Goal: Communication & Community: Answer question/provide support

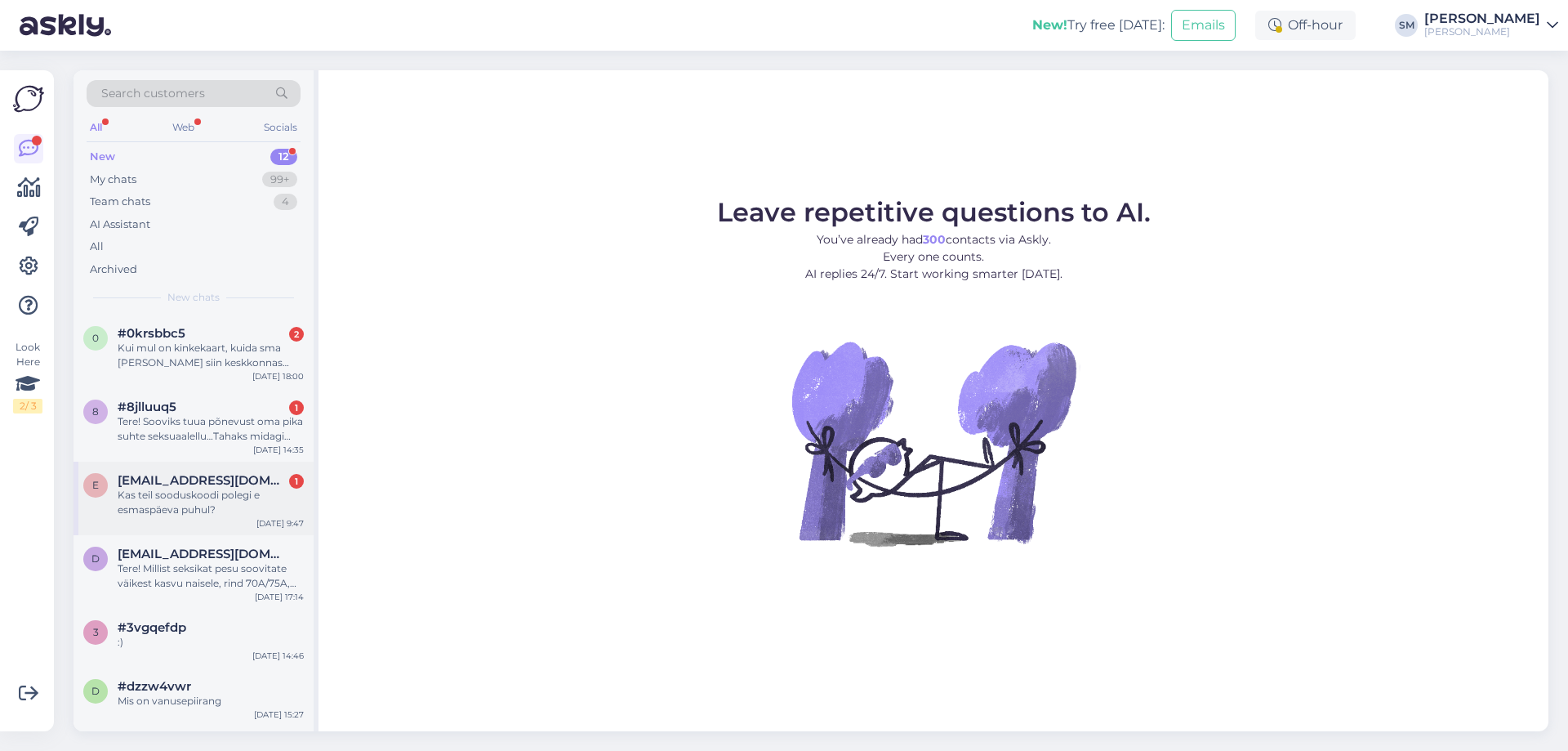
click at [190, 494] on div "Kas teil sooduskoodi polegi e esmaspäeva puhul?" at bounding box center [211, 503] width 186 height 30
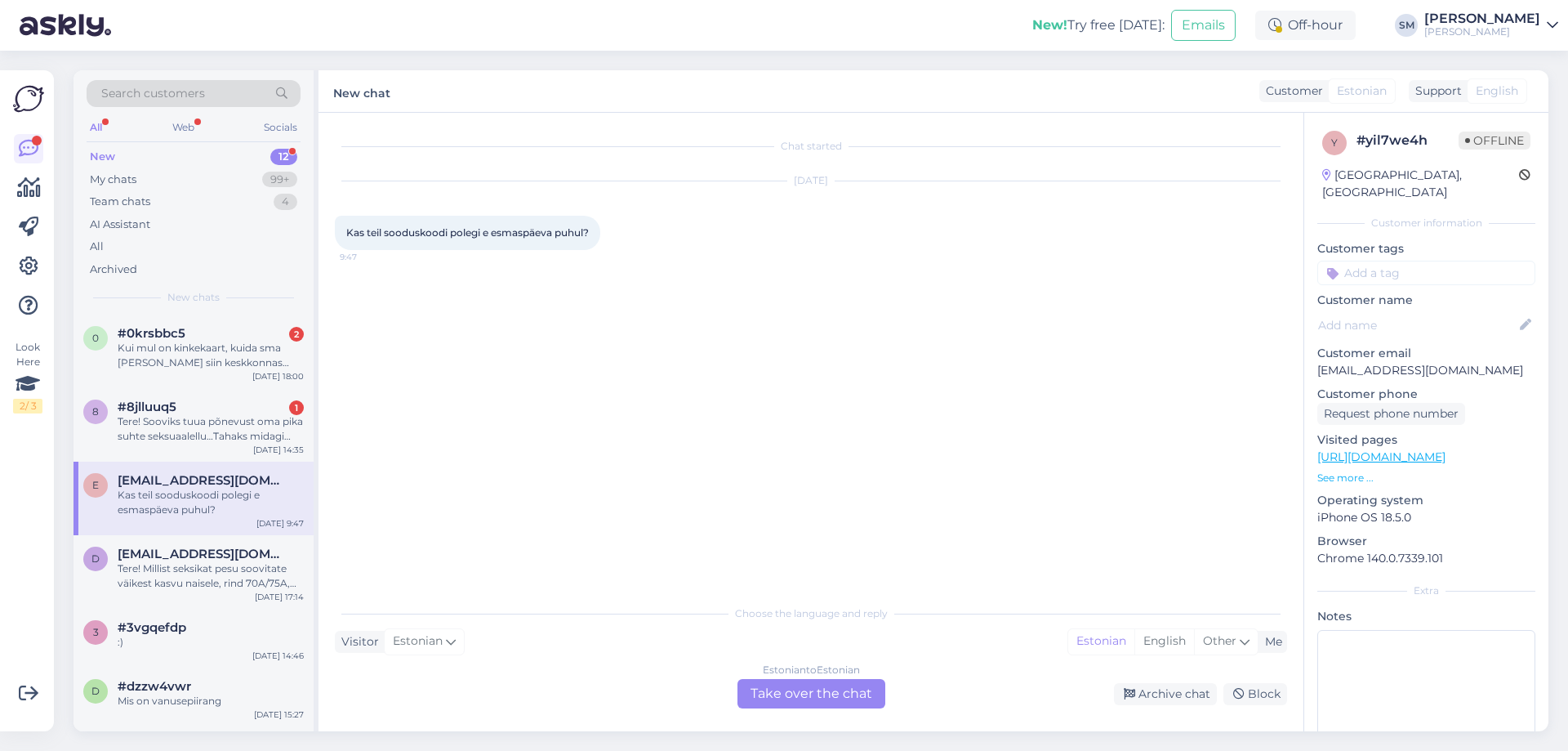
click at [767, 691] on div "Estonian to Estonian Take over the chat" at bounding box center [811, 694] width 148 height 30
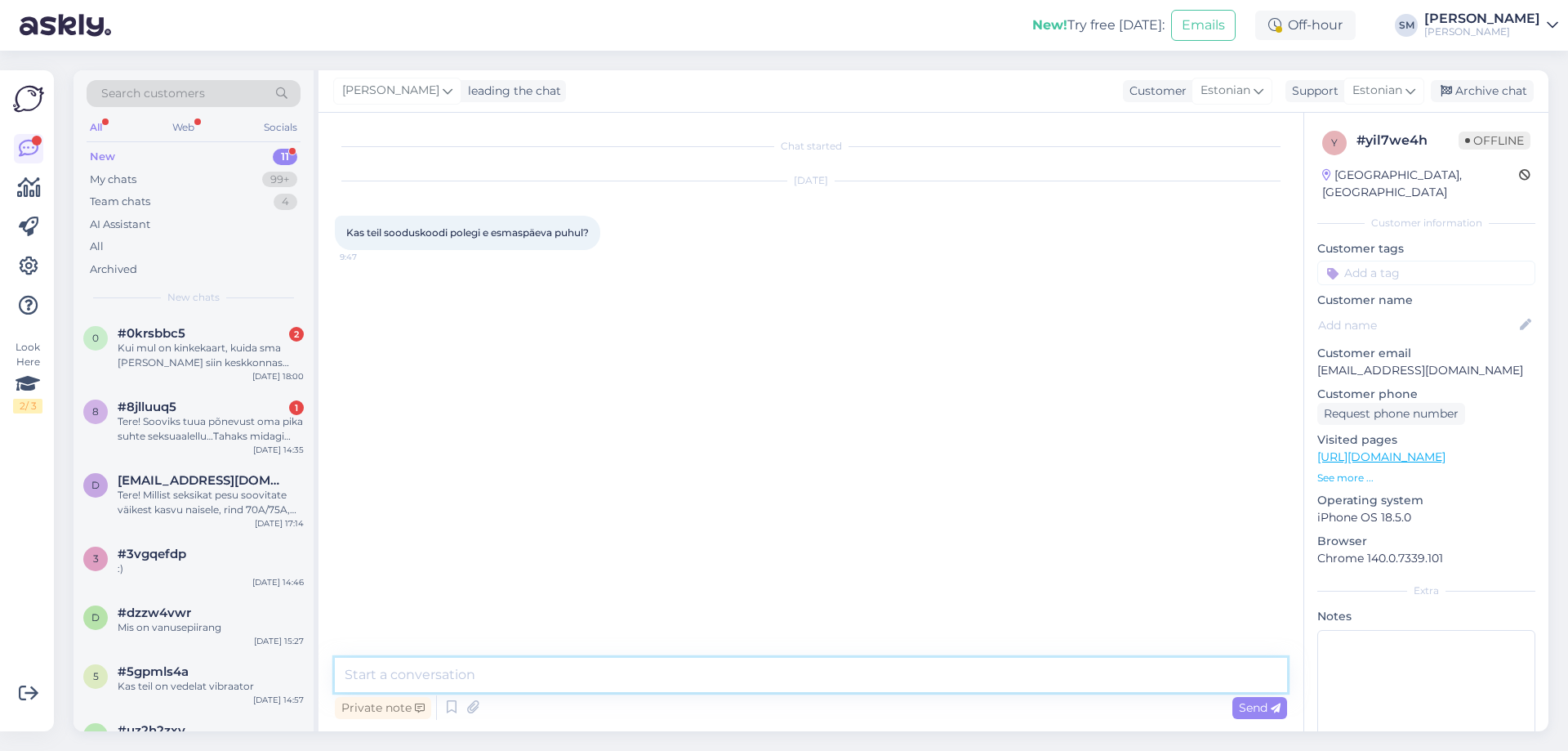
click at [575, 664] on textarea at bounding box center [811, 674] width 953 height 34
type textarea "Tere, on [PERSON_NAME] [DATE] annab -20%"
click at [1275, 709] on icon at bounding box center [1275, 708] width 10 height 10
click at [178, 347] on div "Kui mul on kinkekaart, kuida sma [PERSON_NAME] siin keskkonnas rakendada?" at bounding box center [211, 356] width 186 height 30
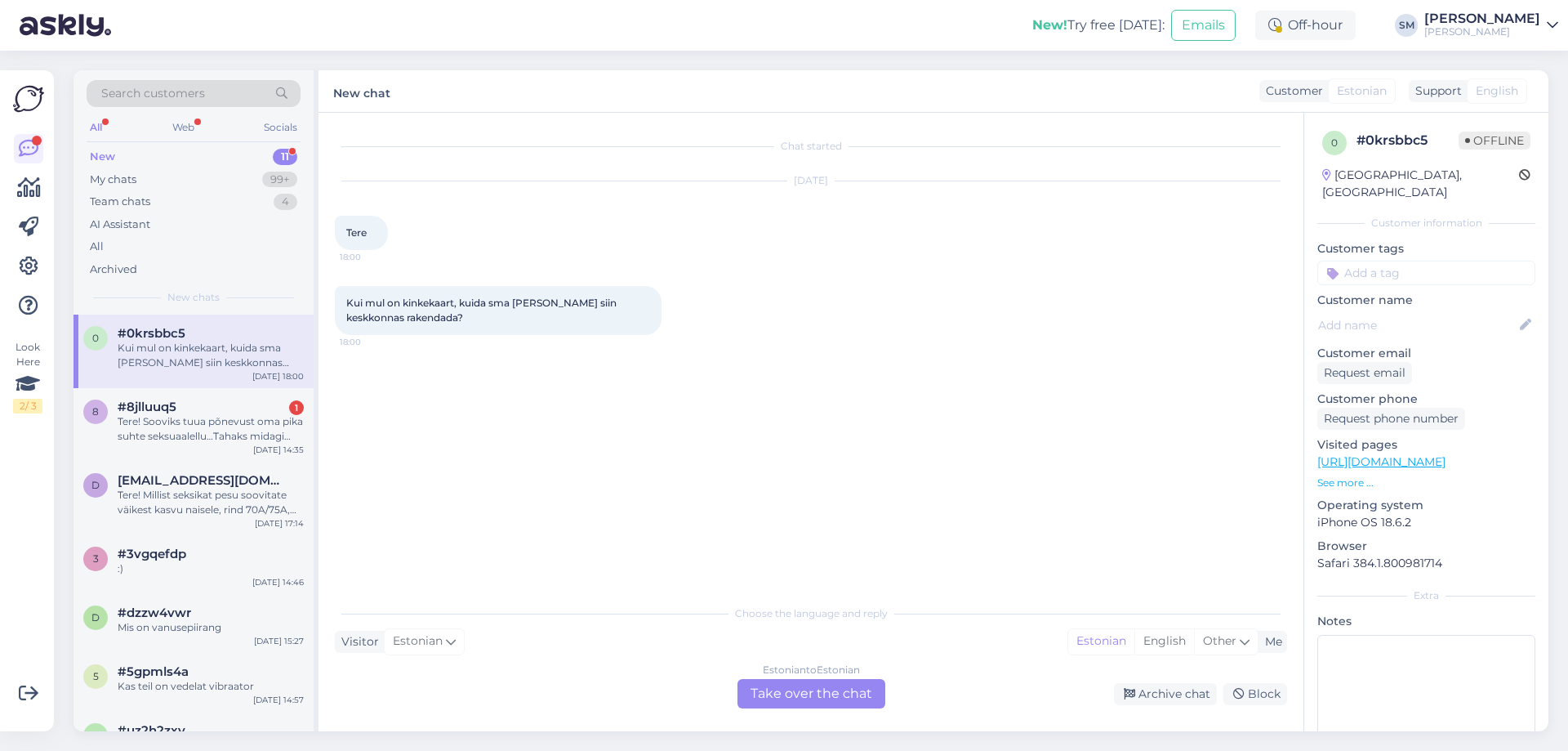
click at [780, 694] on div "Estonian to Estonian Take over the chat" at bounding box center [811, 694] width 148 height 30
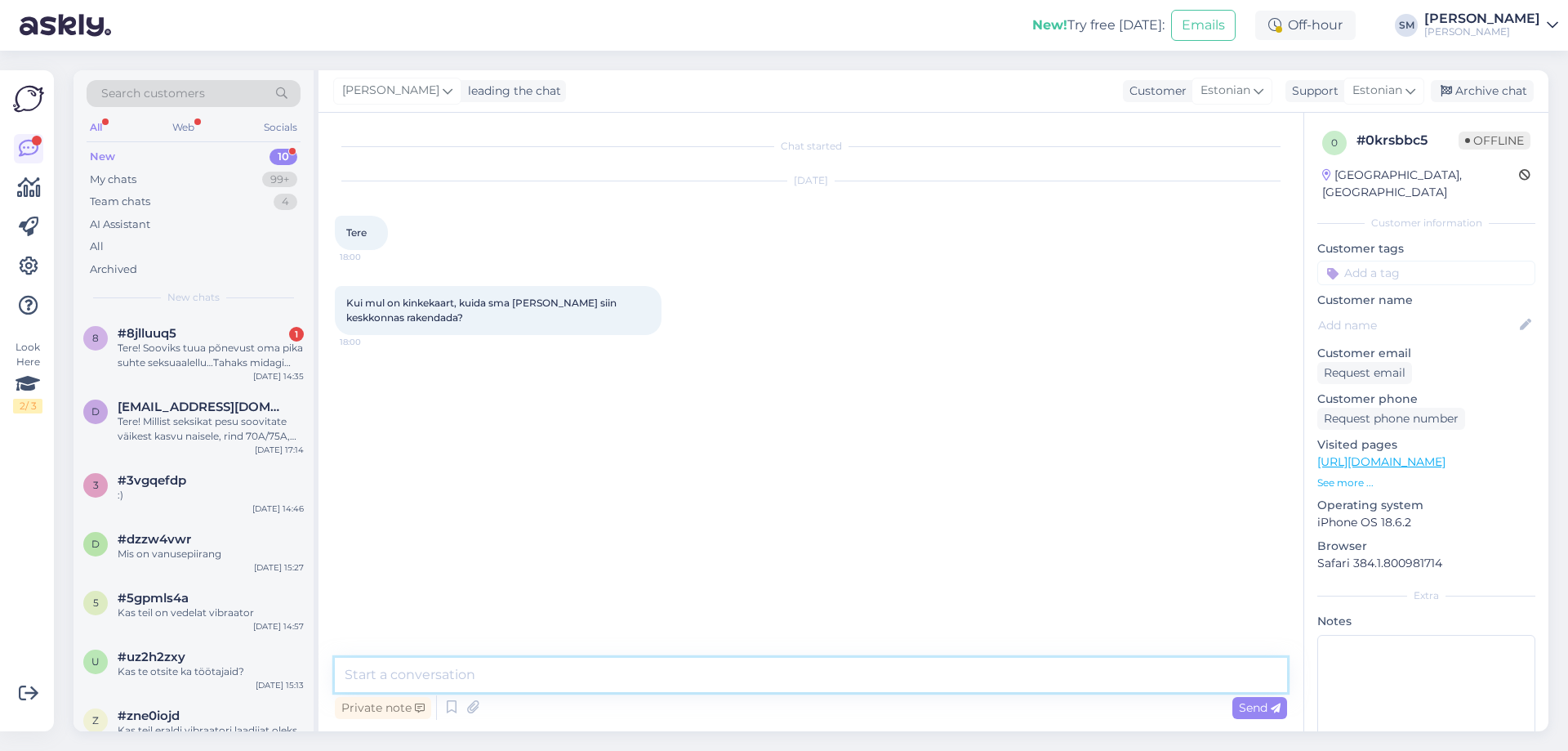
click at [554, 678] on textarea at bounding box center [811, 674] width 953 height 34
type textarea "Tere, [PERSON_NAME] kinkekaardid on füüsilise poe omad, kuid [PERSON_NAME] ka e…"
click at [1266, 708] on span "Send" at bounding box center [1260, 707] width 42 height 15
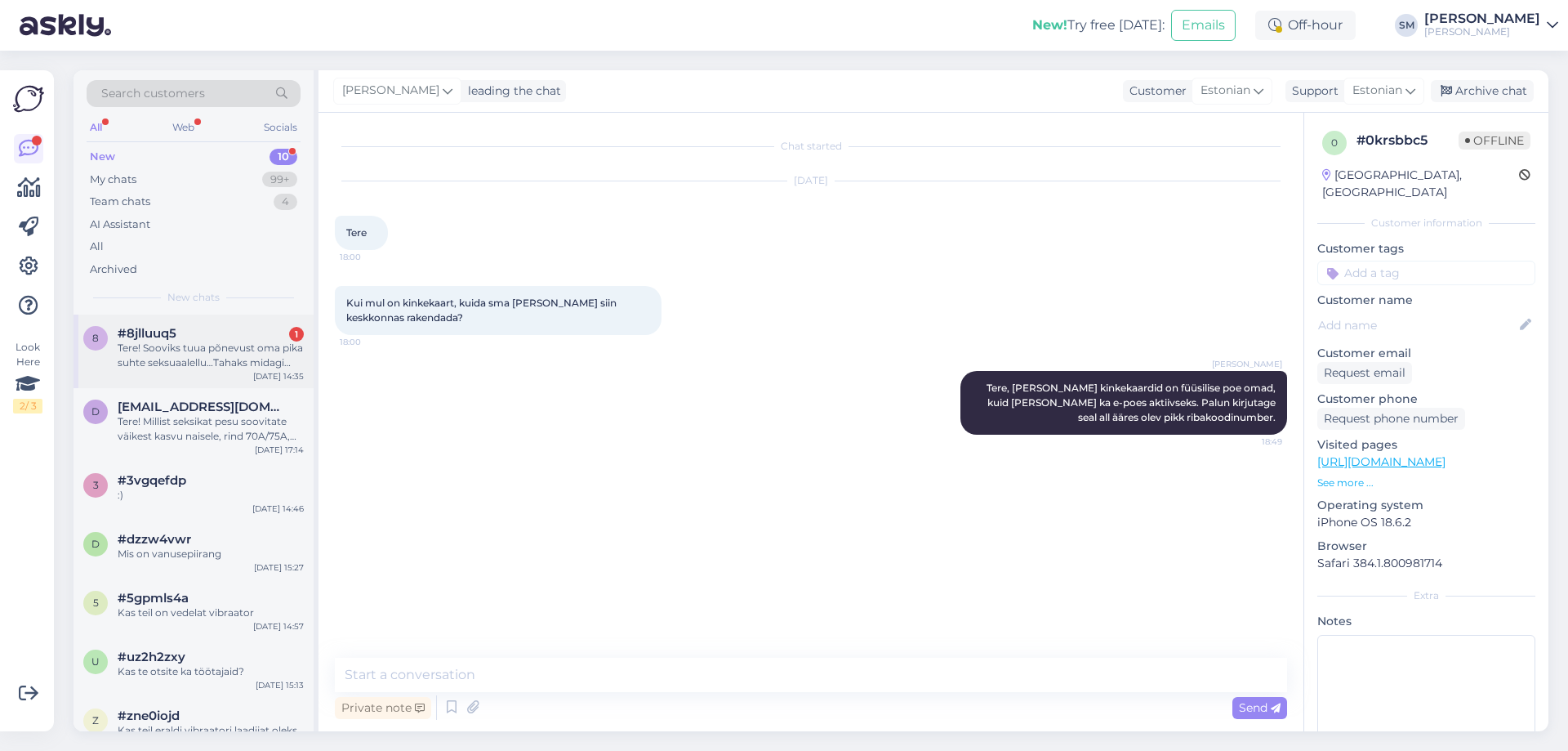
click at [225, 359] on div "Tere! Sooviks tuua põnevust oma pika suhte seksuaalellu…Tahaks midagi millega s…" at bounding box center [211, 356] width 186 height 30
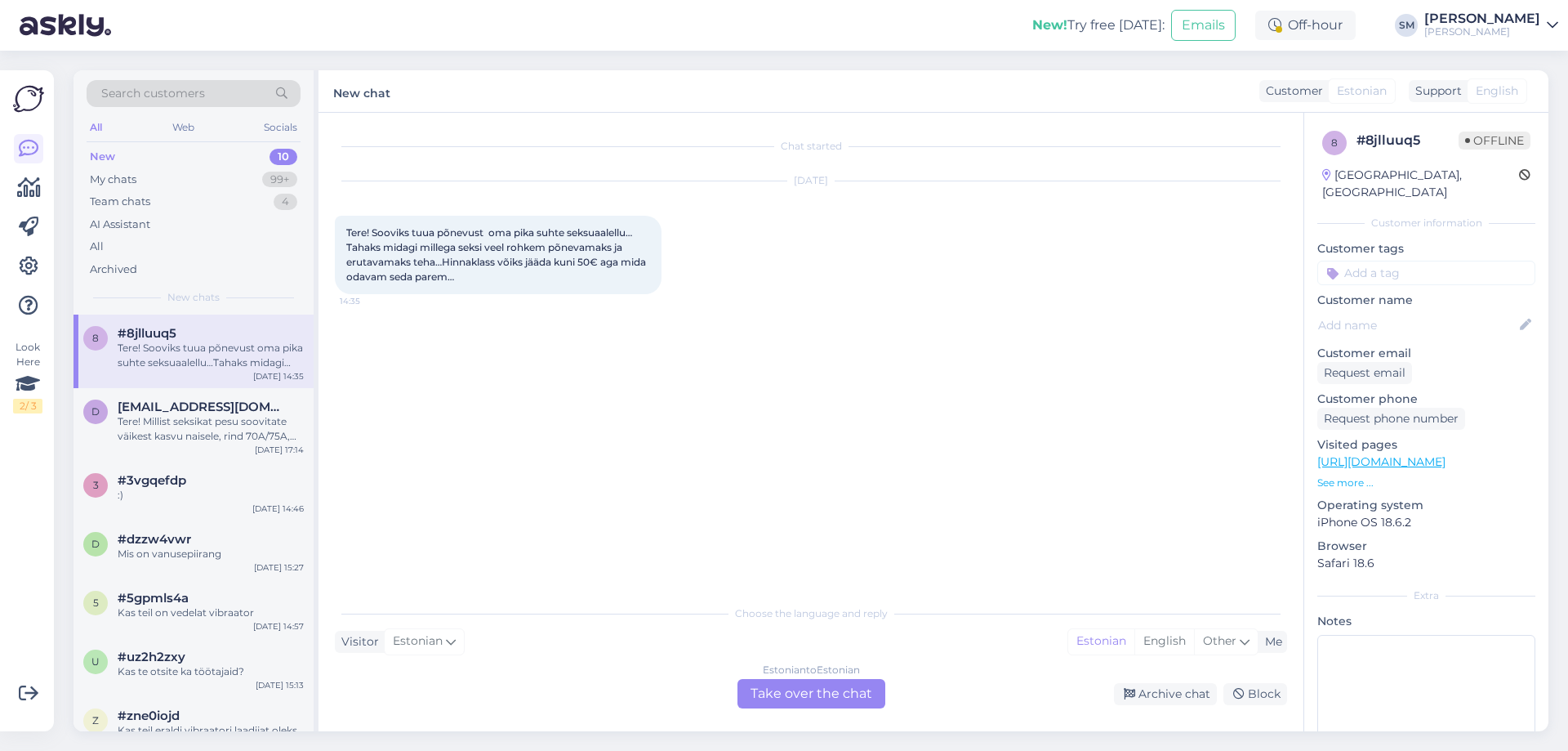
click at [812, 694] on div "Estonian to Estonian Take over the chat" at bounding box center [811, 694] width 148 height 30
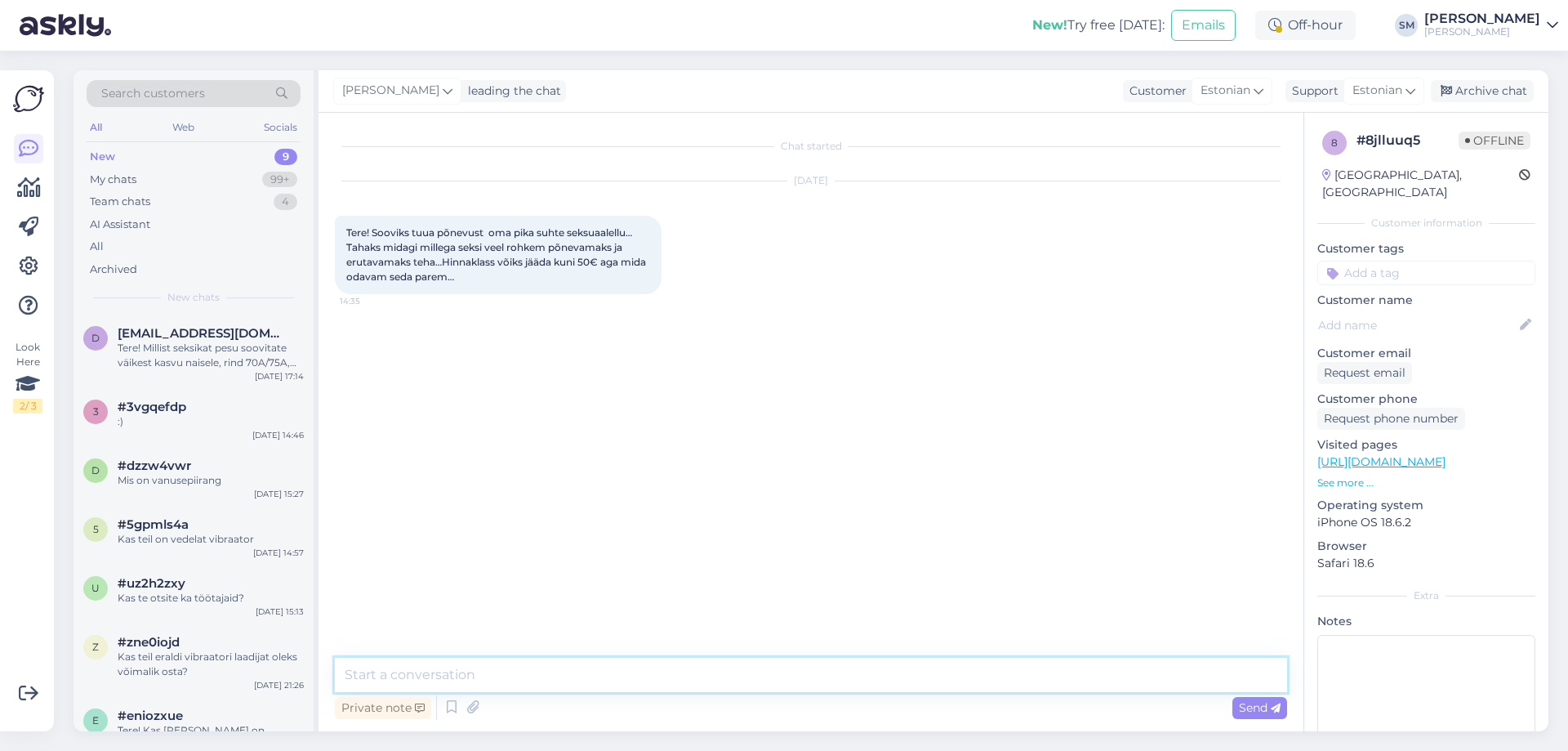
click at [697, 691] on textarea at bounding box center [811, 674] width 953 height 34
type textarea "Tere, palun täpsustage, kas tegu võiks [PERSON_NAME] mänguasjaga või hoopis sti…"
click at [1265, 718] on div "Send" at bounding box center [1259, 707] width 55 height 22
